Goal: Complete application form

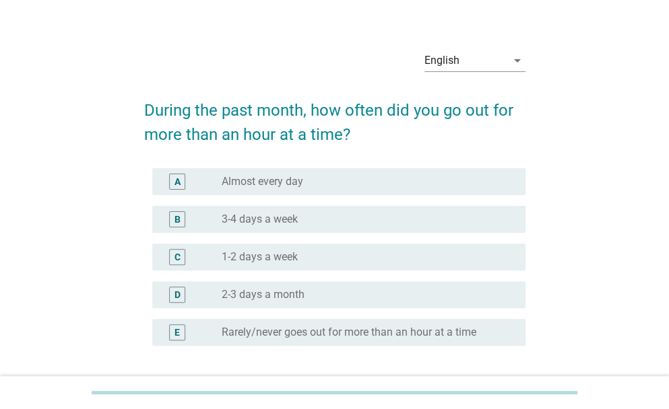
scroll to position [22, 0]
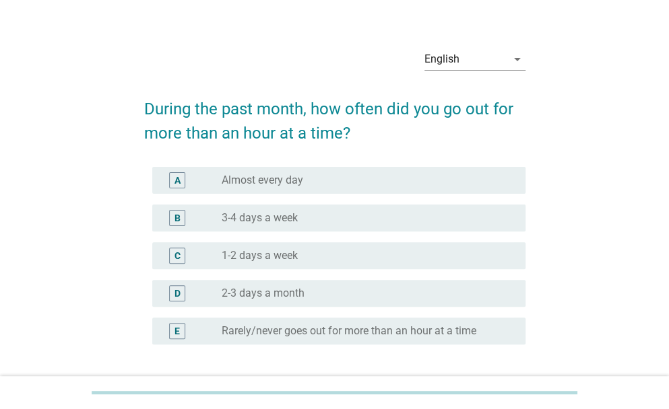
click at [352, 250] on div "radio_button_unchecked 1-2 days a week" at bounding box center [363, 255] width 282 height 13
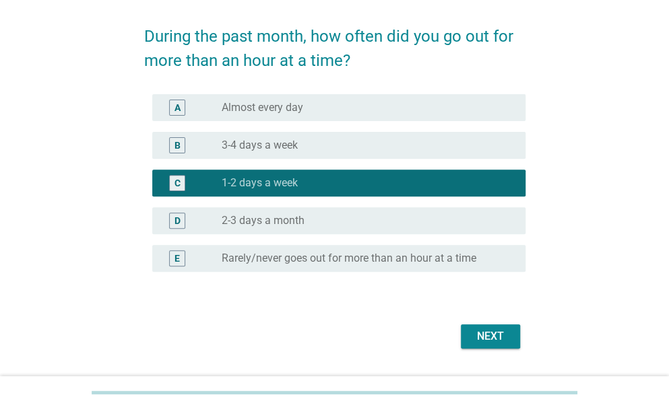
scroll to position [118, 0]
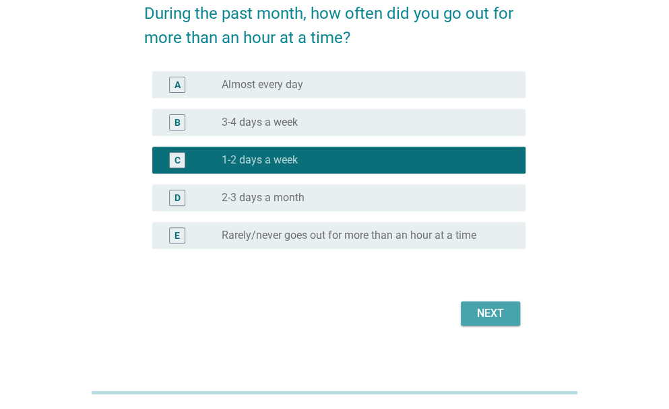
click at [502, 314] on div "Next" at bounding box center [490, 314] width 38 height 16
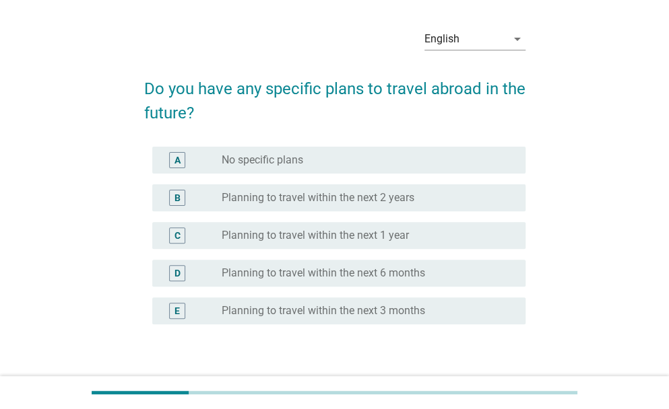
scroll to position [44, 0]
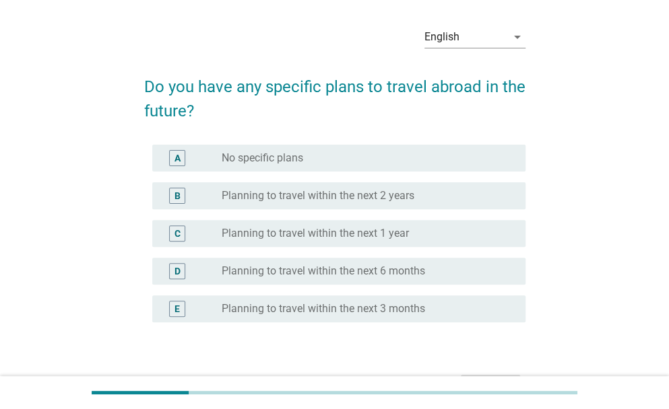
click at [334, 203] on div "radio_button_unchecked Planning to travel within the next 2 years" at bounding box center [368, 196] width 293 height 16
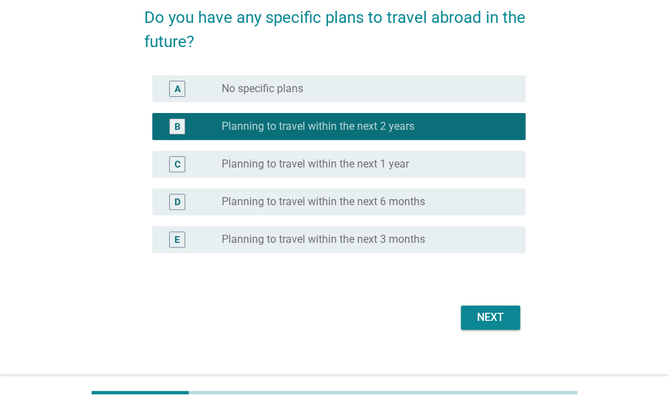
scroll to position [116, 0]
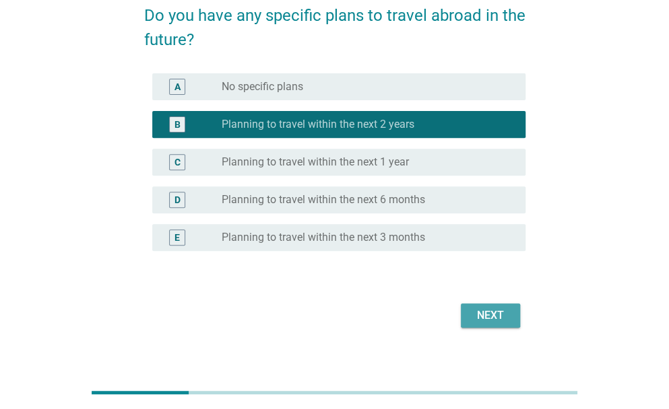
click at [467, 310] on button "Next" at bounding box center [490, 316] width 59 height 24
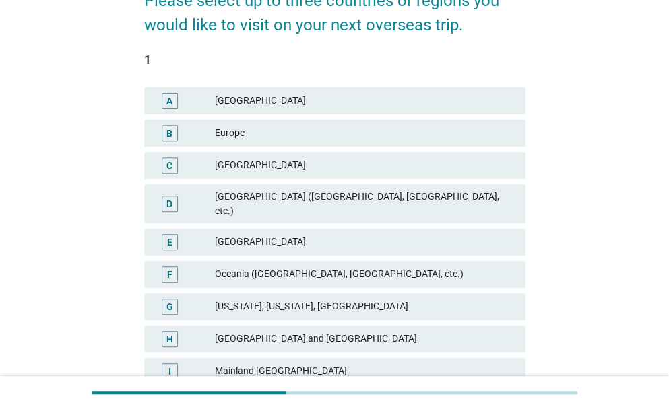
scroll to position [133, 0]
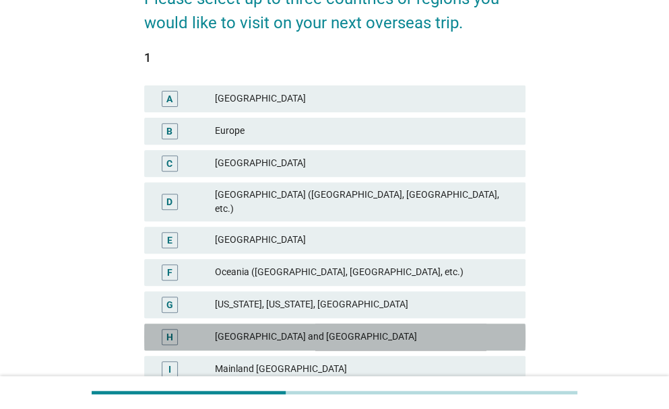
click at [392, 329] on div "[GEOGRAPHIC_DATA] and [GEOGRAPHIC_DATA]" at bounding box center [365, 337] width 300 height 16
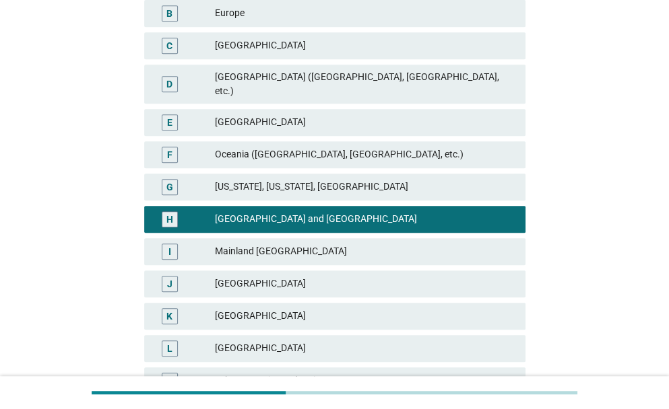
scroll to position [251, 0]
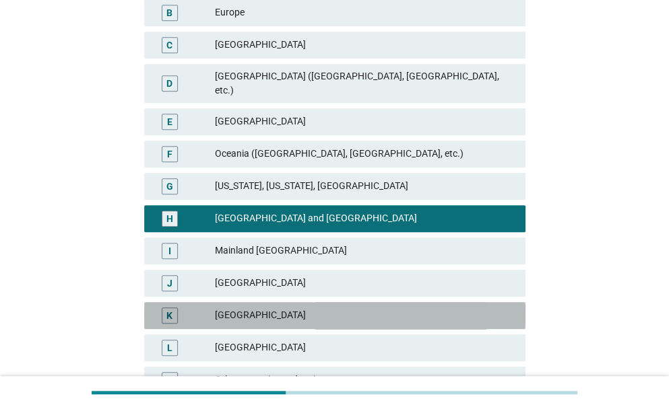
click at [387, 313] on div "K [GEOGRAPHIC_DATA]" at bounding box center [334, 315] width 381 height 27
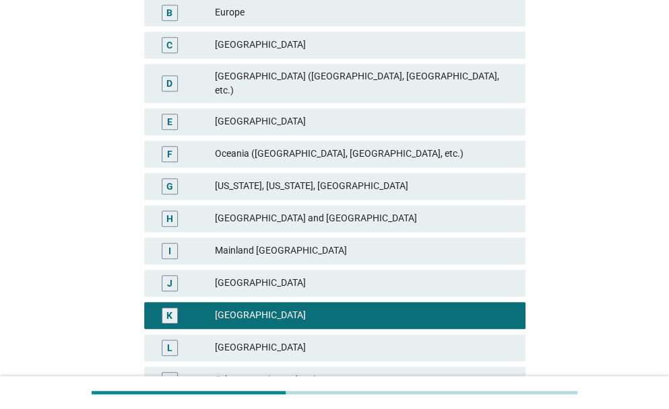
scroll to position [370, 0]
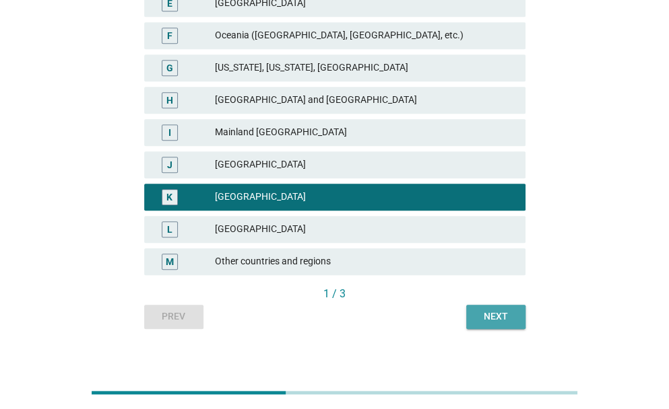
click at [501, 312] on button "Next" at bounding box center [495, 317] width 59 height 24
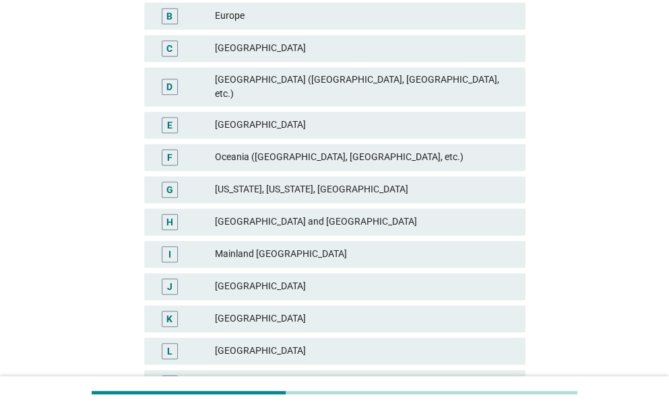
scroll to position [290, 0]
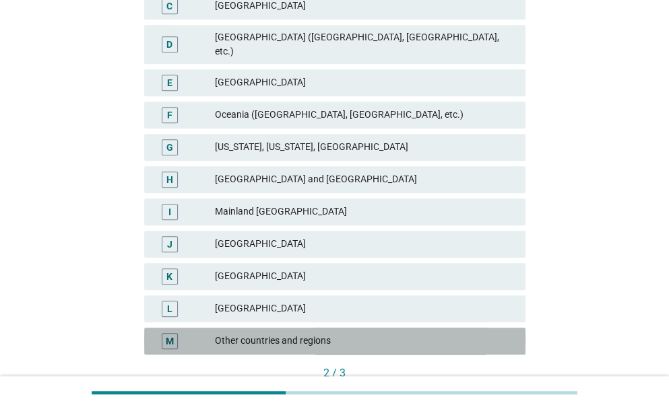
click at [414, 328] on div "M Other countries and regions" at bounding box center [334, 341] width 381 height 27
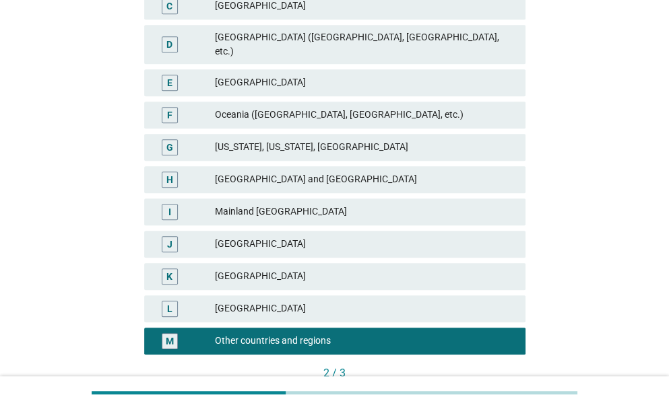
scroll to position [370, 0]
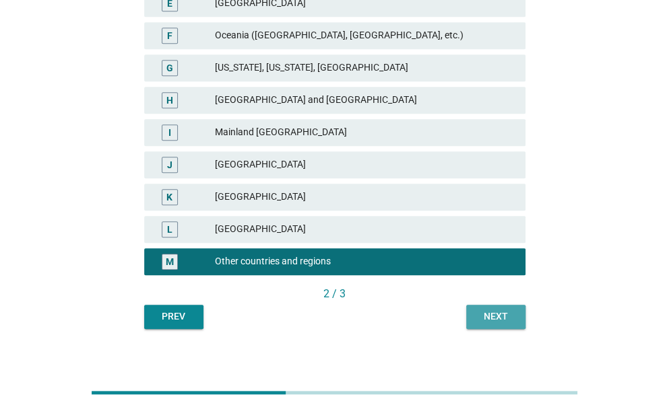
click at [504, 310] on div "Next" at bounding box center [496, 317] width 38 height 14
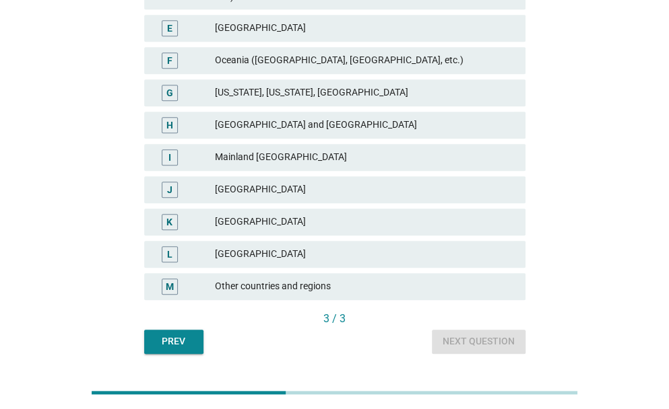
scroll to position [345, 0]
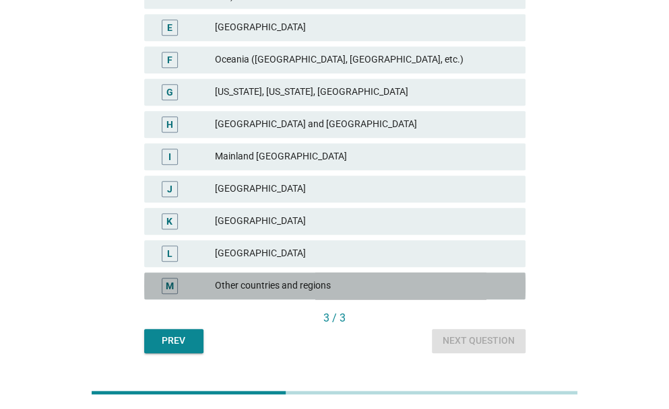
click at [404, 286] on div "M Other countries and regions" at bounding box center [334, 286] width 381 height 27
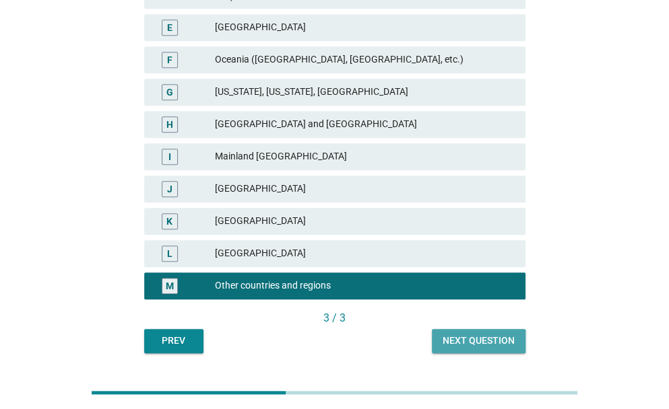
click at [472, 334] on div "Next question" at bounding box center [478, 341] width 72 height 14
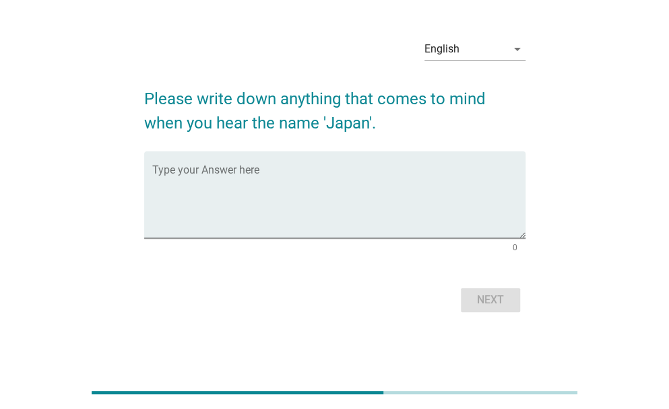
scroll to position [0, 0]
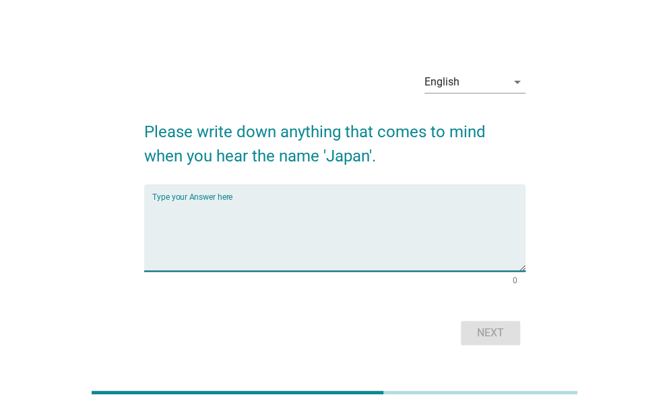
click at [388, 213] on textarea "Type your Answer here" at bounding box center [338, 236] width 373 height 71
type textarea "foods"
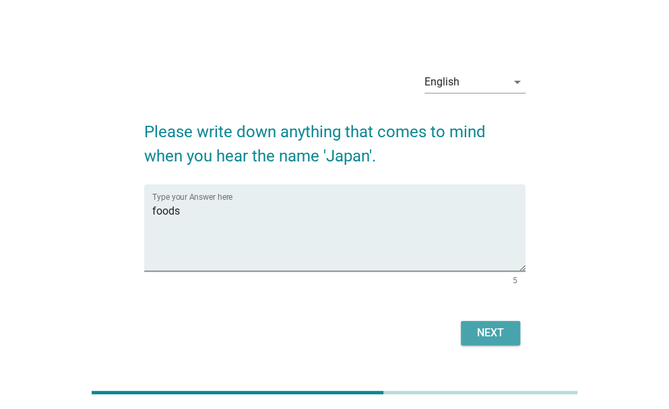
click at [496, 325] on div "Next" at bounding box center [490, 333] width 38 height 16
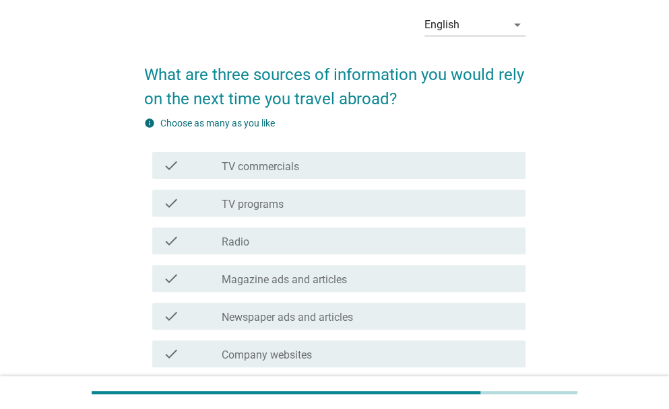
scroll to position [61, 0]
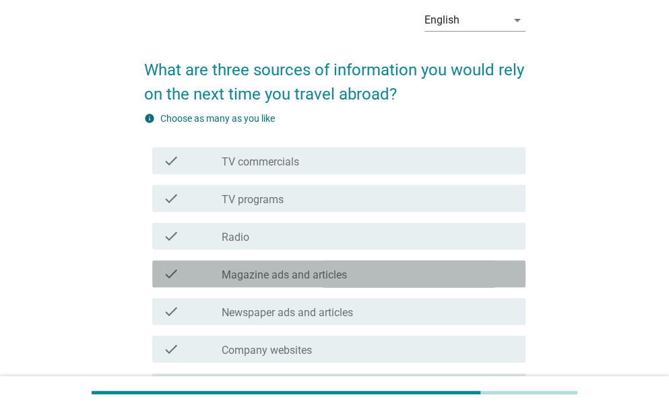
click at [437, 277] on div "check_box_outline_blank Magazine ads and articles" at bounding box center [368, 274] width 293 height 16
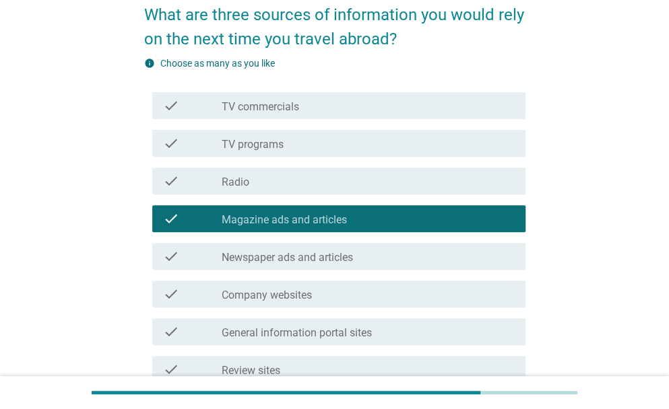
scroll to position [145, 0]
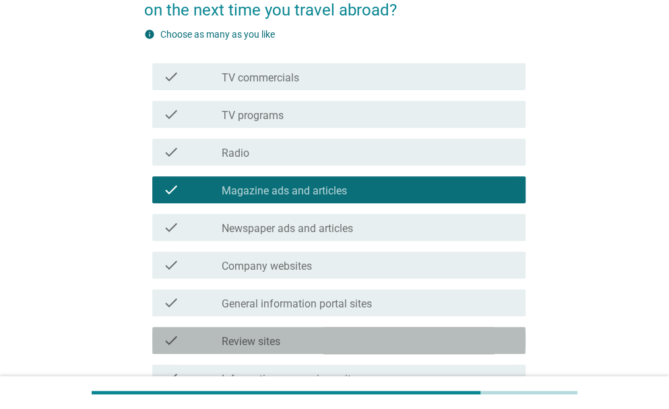
click at [430, 331] on div "check check_box_outline_blank Review sites" at bounding box center [338, 340] width 373 height 27
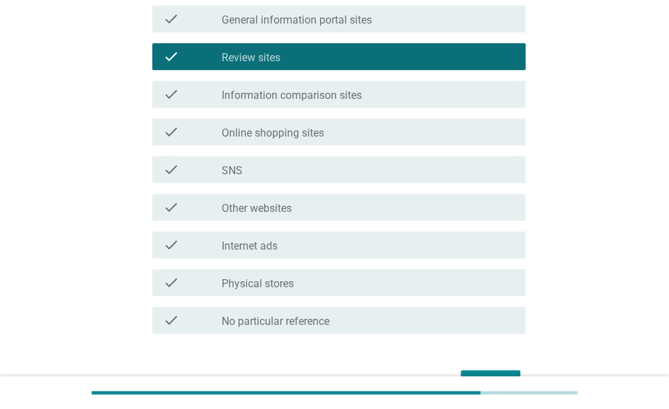
scroll to position [438, 0]
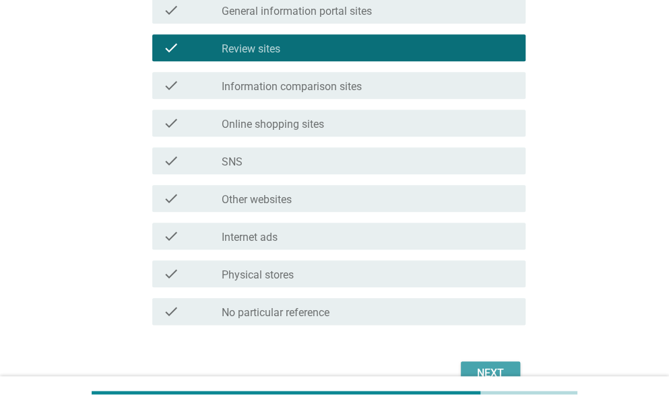
click at [474, 367] on div "Next" at bounding box center [490, 374] width 38 height 16
